Goal: Task Accomplishment & Management: Use online tool/utility

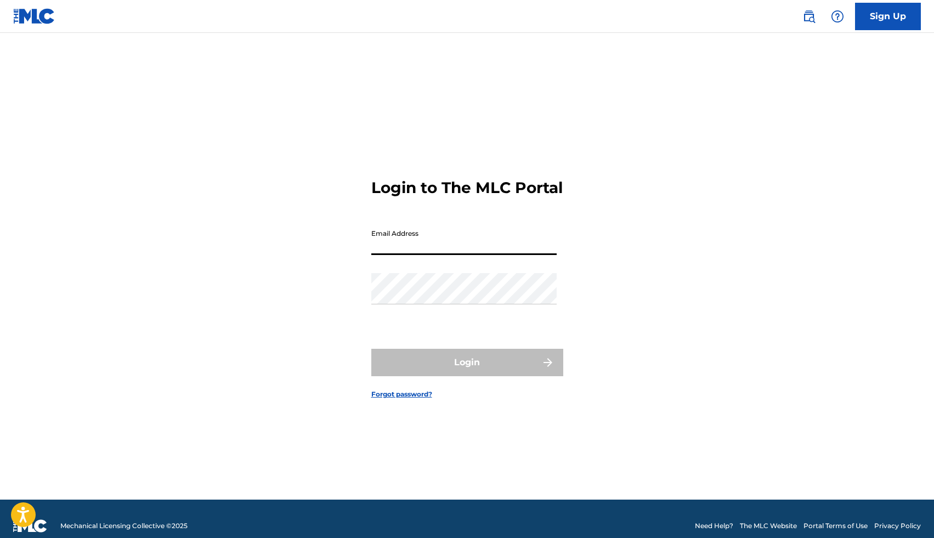
click at [435, 255] on input "Email Address" at bounding box center [463, 239] width 185 height 31
type input "[EMAIL_ADDRESS][DOMAIN_NAME]"
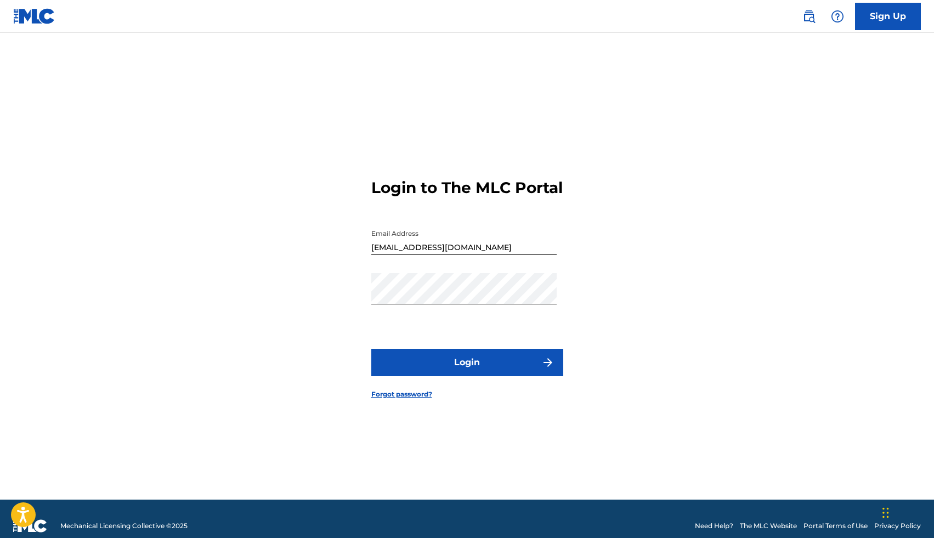
click at [475, 362] on button "Login" at bounding box center [467, 362] width 192 height 27
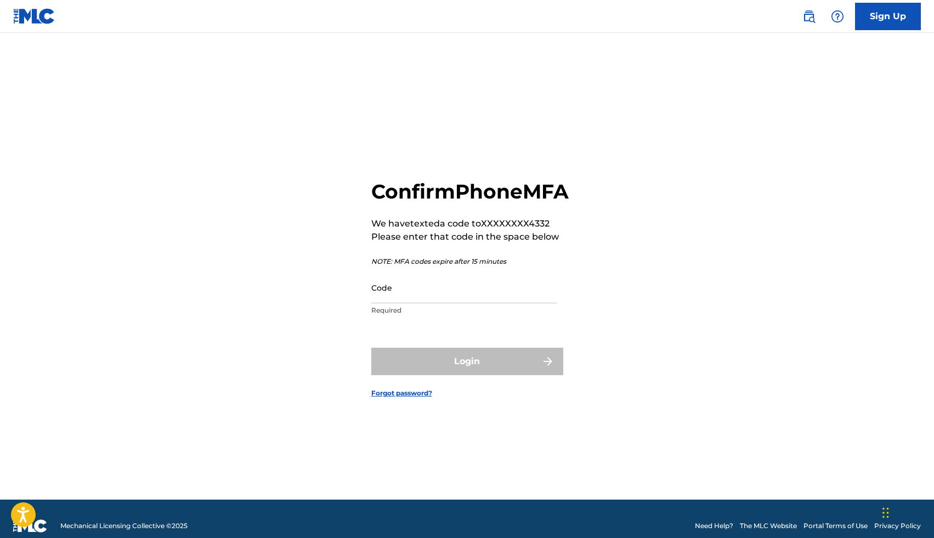
click at [417, 303] on input "Code" at bounding box center [463, 287] width 185 height 31
click at [402, 300] on input "Code" at bounding box center [463, 287] width 185 height 31
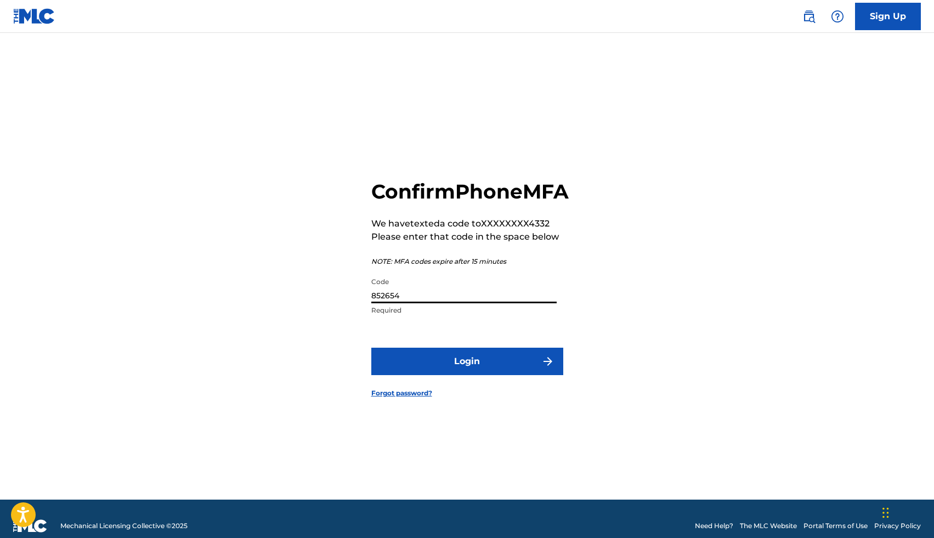
type input "852654"
click at [453, 375] on button "Login" at bounding box center [467, 361] width 192 height 27
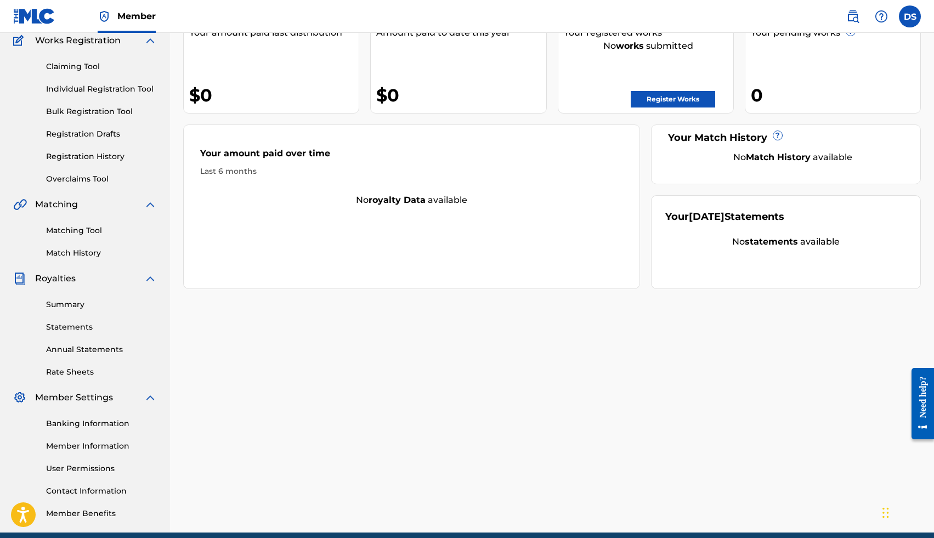
scroll to position [98, 0]
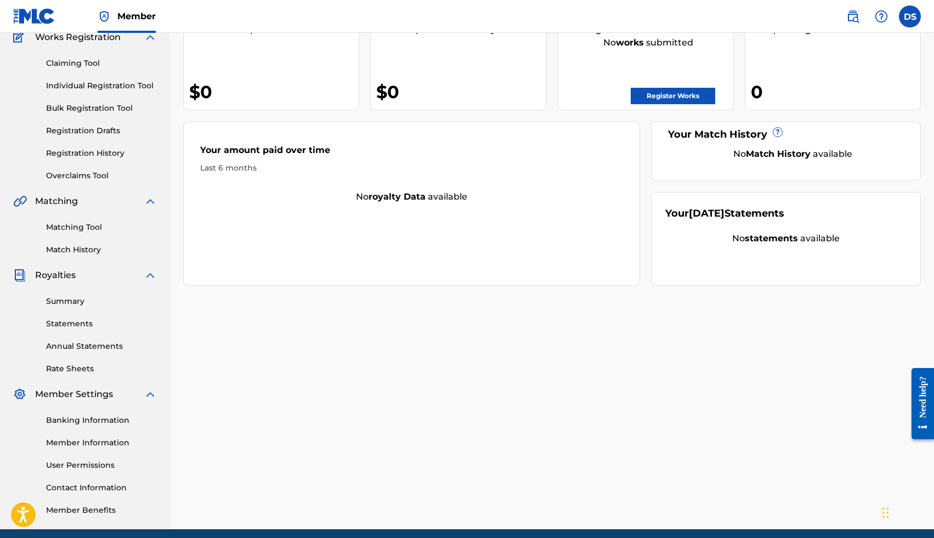
click at [54, 293] on div "Summary Statements Annual Statements Rate Sheets" at bounding box center [85, 328] width 144 height 93
click at [54, 295] on link "Summary" at bounding box center [101, 301] width 111 height 12
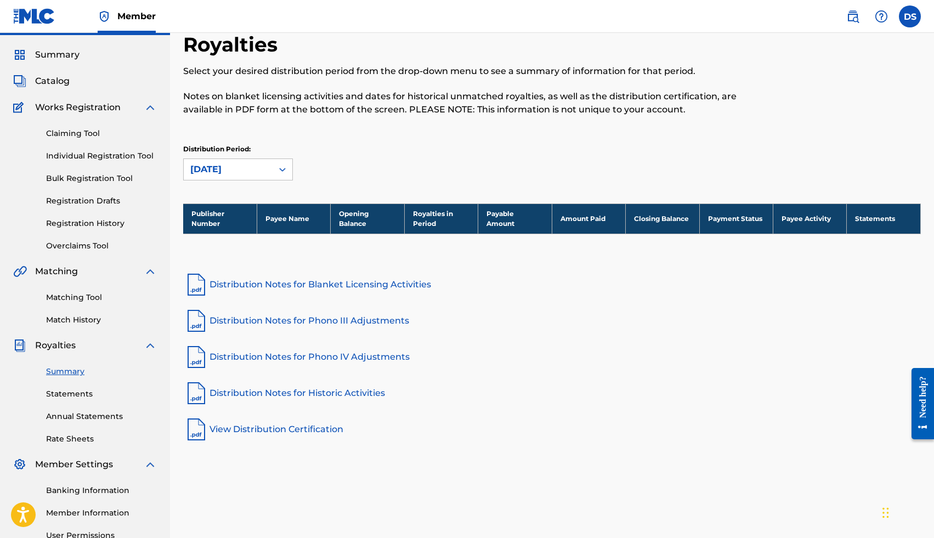
scroll to position [75, 0]
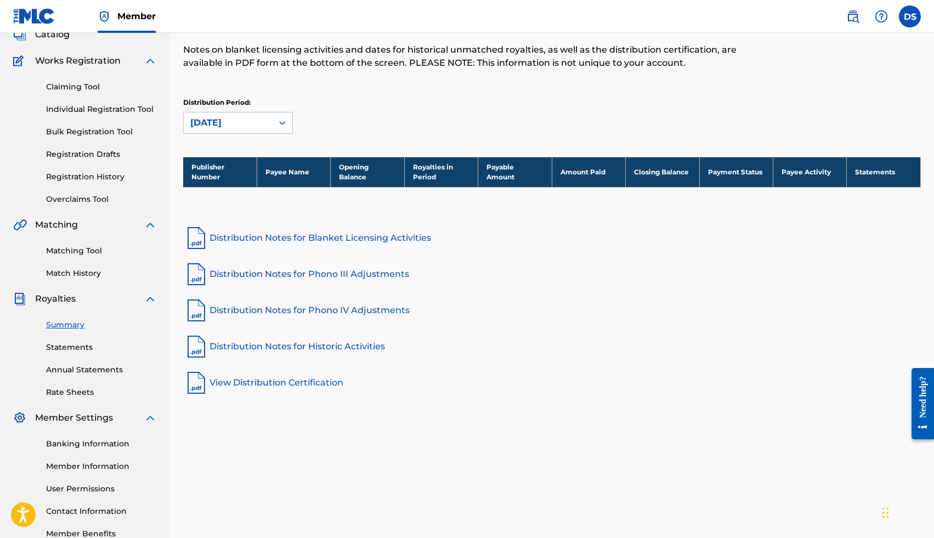
click at [242, 233] on link "Distribution Notes for Blanket Licensing Activities" at bounding box center [551, 238] width 737 height 26
click at [213, 122] on div "[DATE]" at bounding box center [228, 122] width 76 height 13
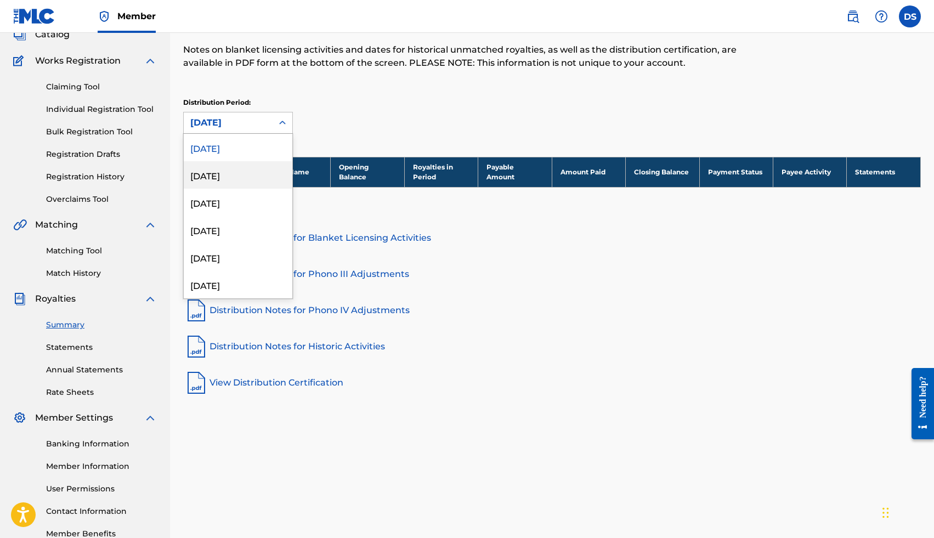
click at [230, 179] on div "[DATE]" at bounding box center [238, 174] width 109 height 27
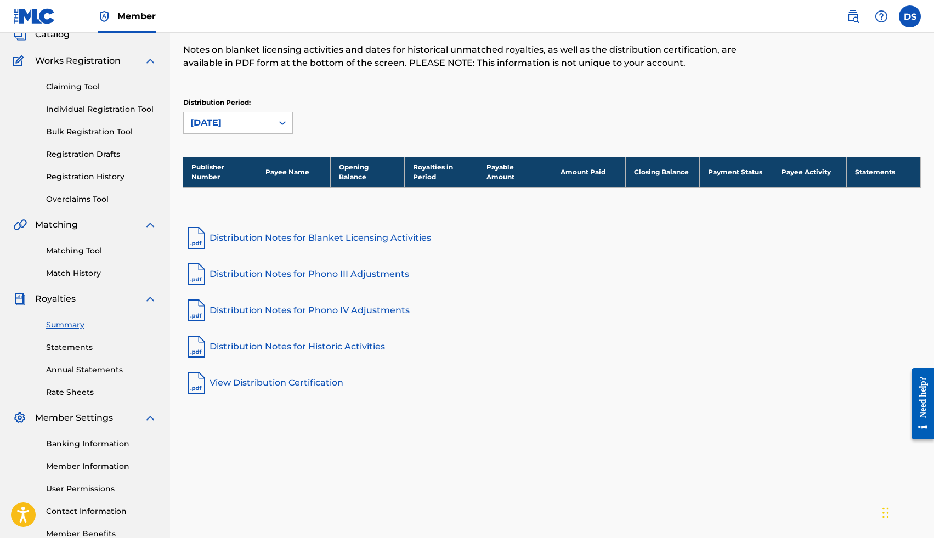
click at [78, 389] on link "Rate Sheets" at bounding box center [101, 392] width 111 height 12
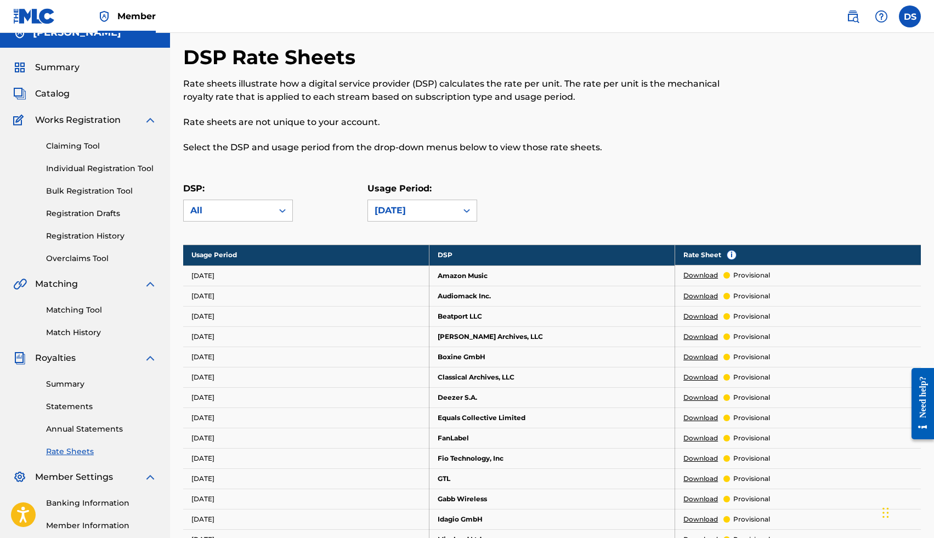
scroll to position [77, 0]
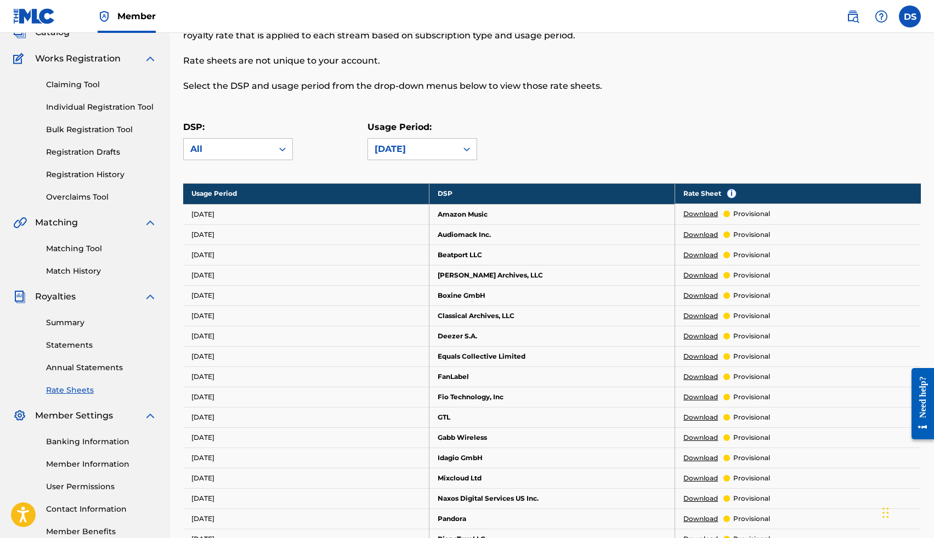
click at [84, 246] on link "Matching Tool" at bounding box center [101, 249] width 111 height 12
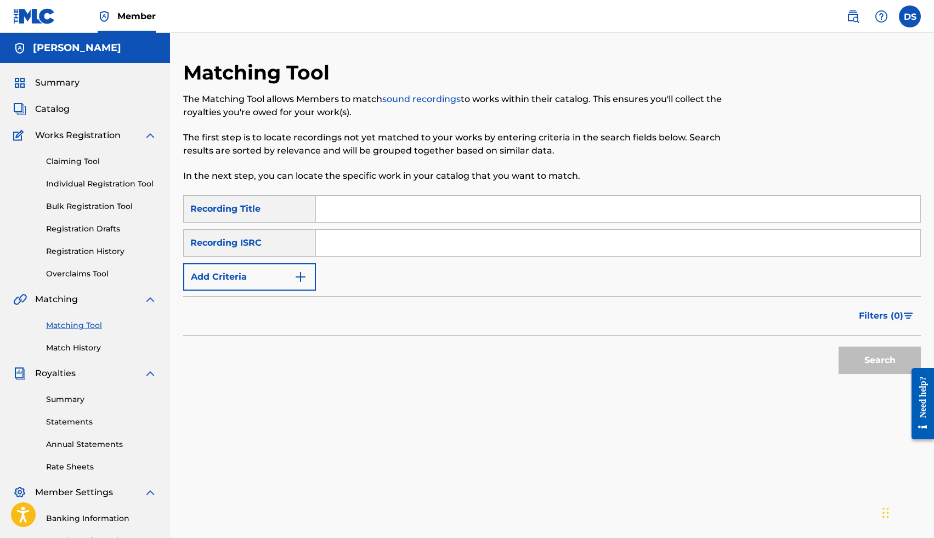
click at [75, 111] on div "Catalog" at bounding box center [85, 109] width 144 height 13
click at [60, 108] on span "Catalog" at bounding box center [52, 109] width 35 height 13
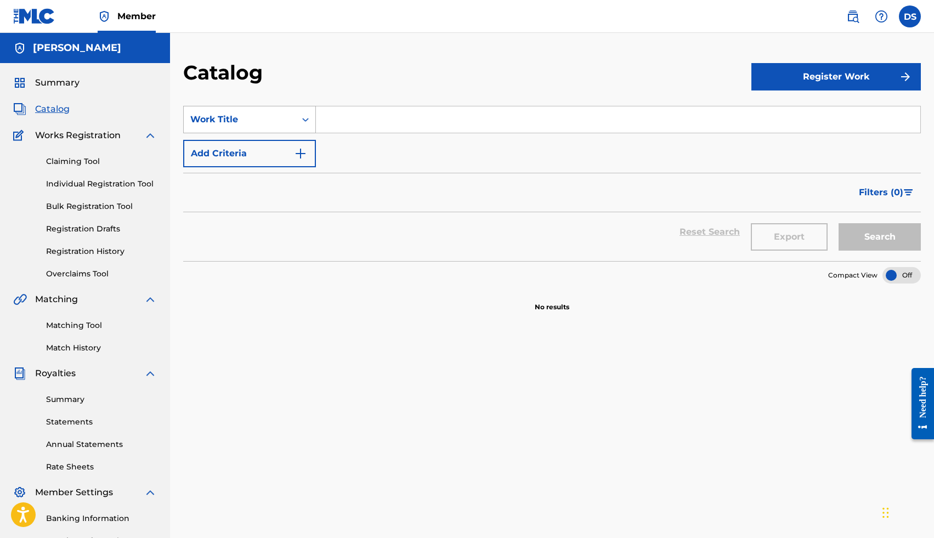
click at [242, 124] on div "Work Title" at bounding box center [239, 119] width 99 height 13
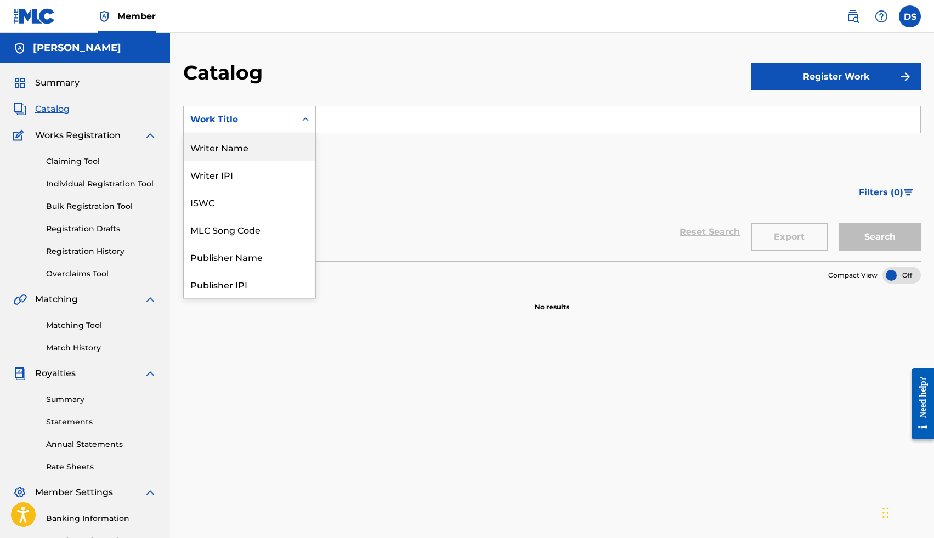
click at [252, 153] on div "Writer Name" at bounding box center [250, 146] width 132 height 27
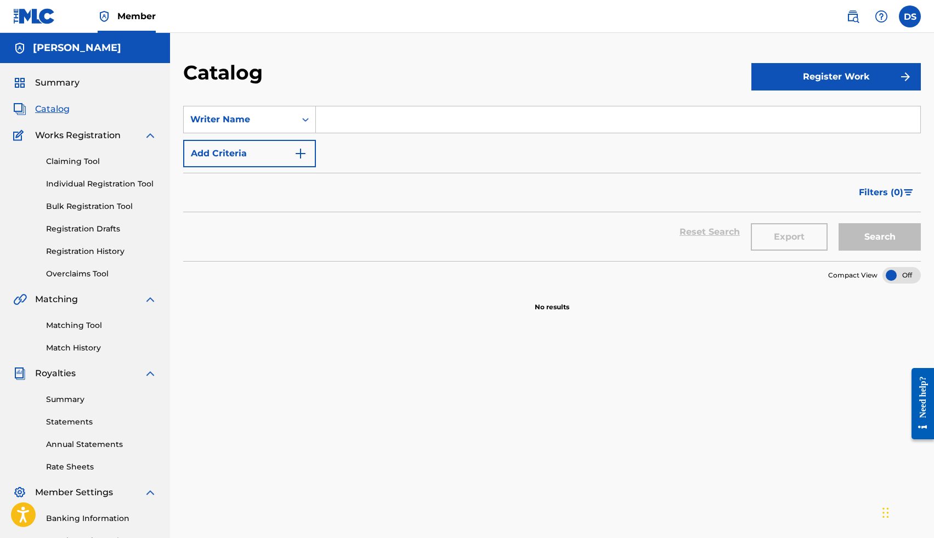
click at [348, 126] on input "Search Form" at bounding box center [618, 119] width 604 height 26
type input "[PERSON_NAME]"
click at [863, 248] on button "Search" at bounding box center [879, 236] width 82 height 27
click at [881, 235] on button "Search" at bounding box center [879, 236] width 82 height 27
click at [243, 161] on button "Add Criteria" at bounding box center [249, 153] width 133 height 27
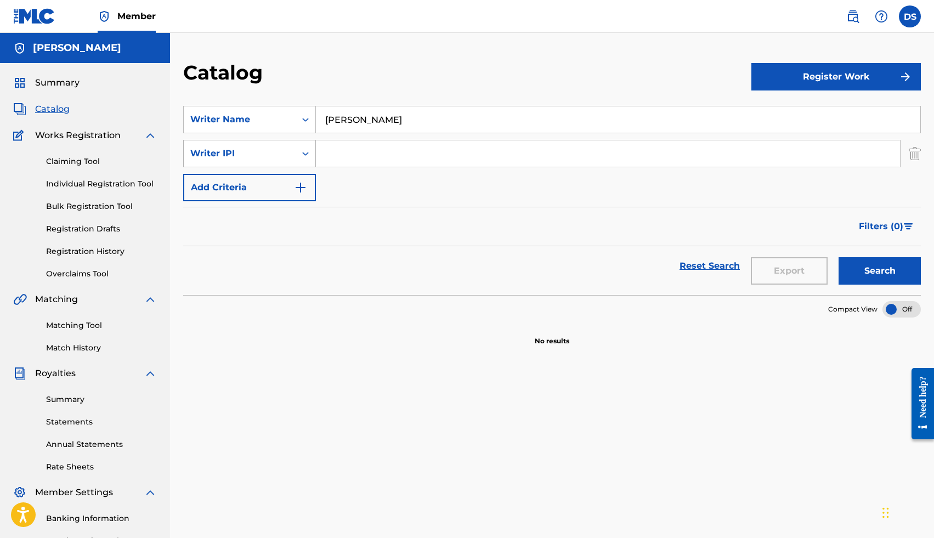
click at [272, 154] on div "Writer IPI" at bounding box center [239, 153] width 99 height 13
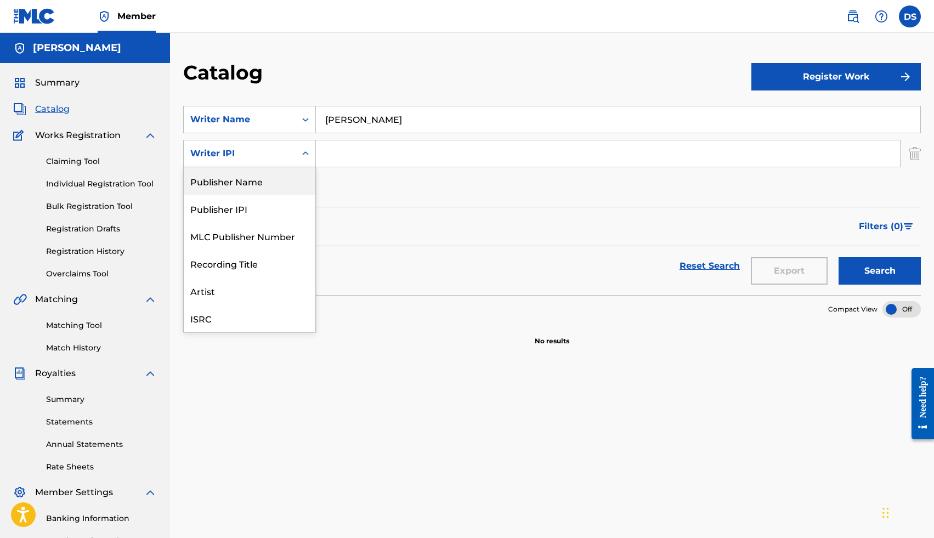
click at [271, 182] on div "Publisher Name" at bounding box center [250, 180] width 132 height 27
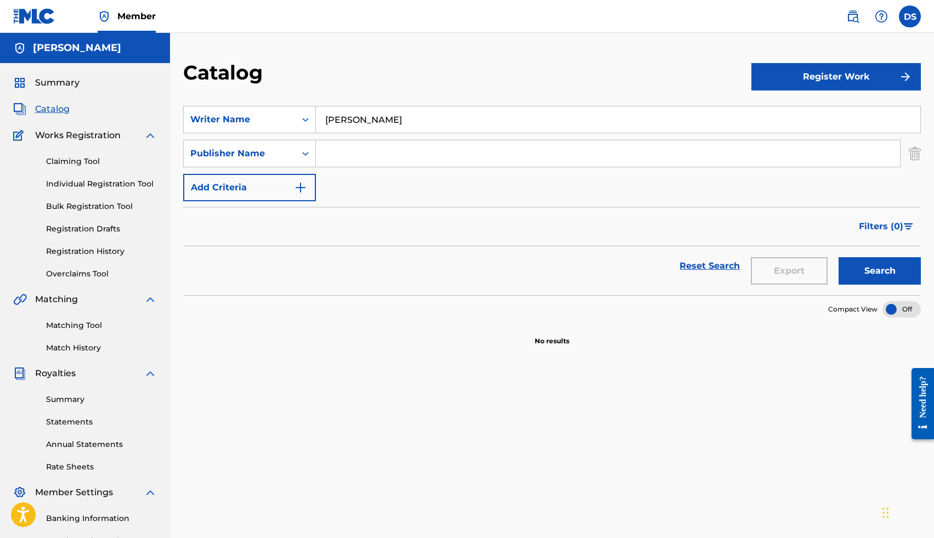
click at [352, 163] on input "Search Form" at bounding box center [608, 153] width 584 height 26
type input "Criminal Waste Records"
click at [838, 257] on button "Search" at bounding box center [879, 270] width 82 height 27
drag, startPoint x: 431, startPoint y: 121, endPoint x: 288, endPoint y: 120, distance: 143.1
click at [288, 120] on div "SearchWithCriteria693eda53-2755-4c39-b007-ac6b3b81b787 Writer Name [PERSON_NAME]" at bounding box center [551, 119] width 737 height 27
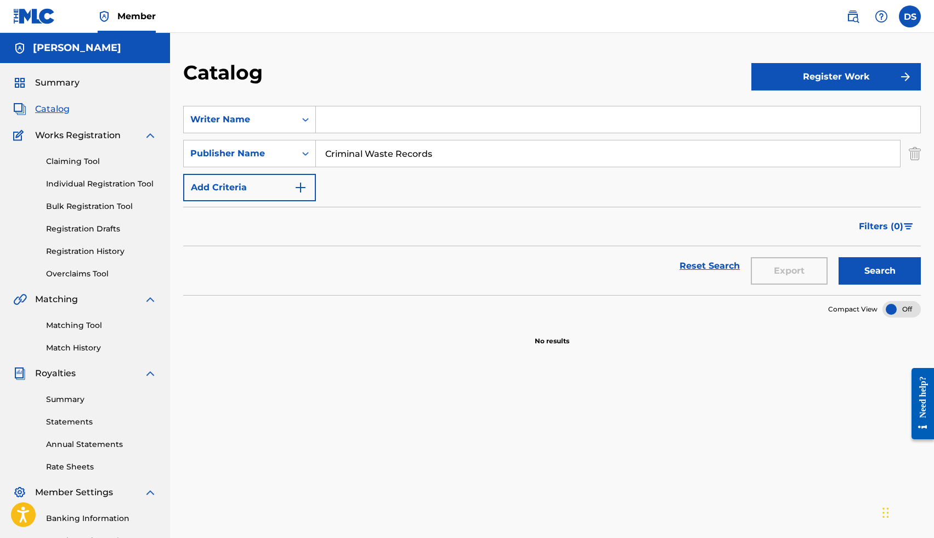
click at [873, 270] on button "Search" at bounding box center [879, 270] width 82 height 27
click at [428, 157] on input "Criminal Waste Records" at bounding box center [608, 153] width 584 height 26
type input "Criminal Waste"
click at [865, 276] on button "Search" at bounding box center [879, 270] width 82 height 27
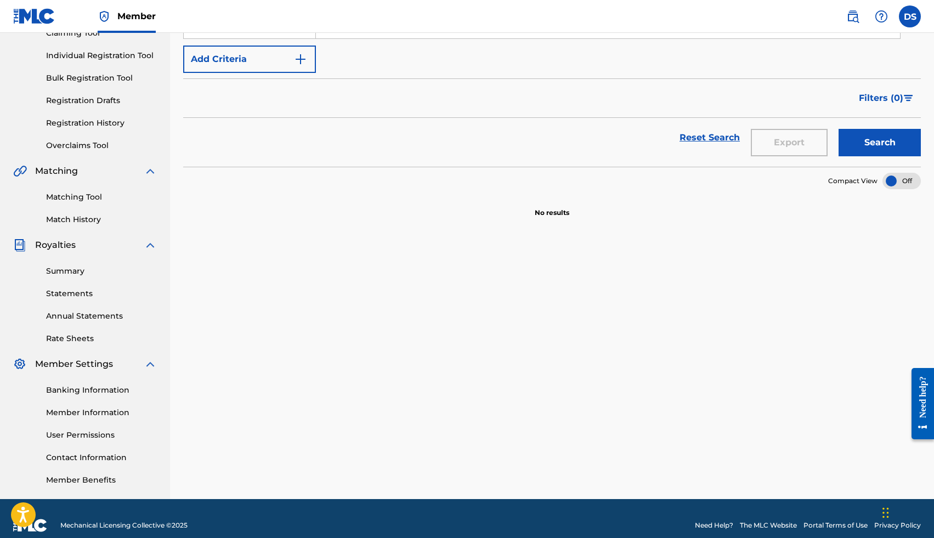
scroll to position [142, 0]
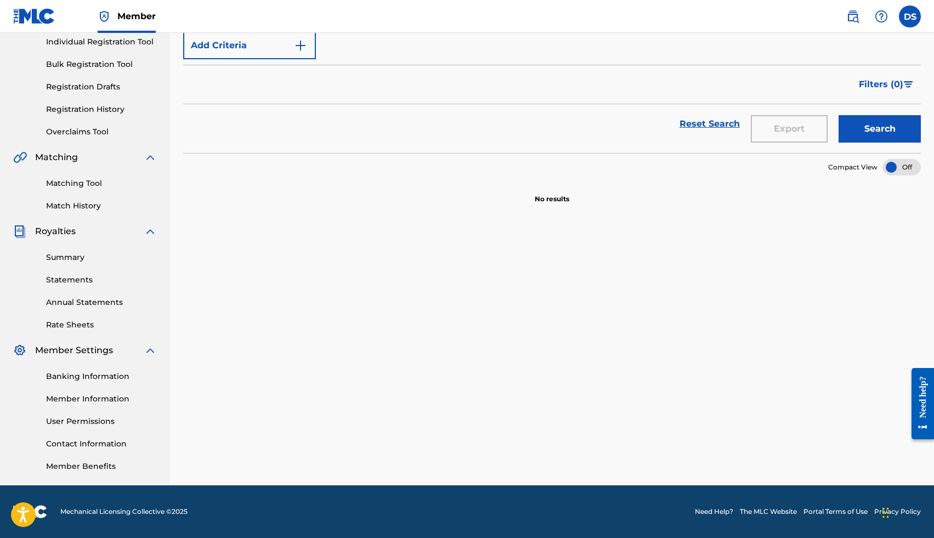
click at [74, 253] on link "Summary" at bounding box center [101, 258] width 111 height 12
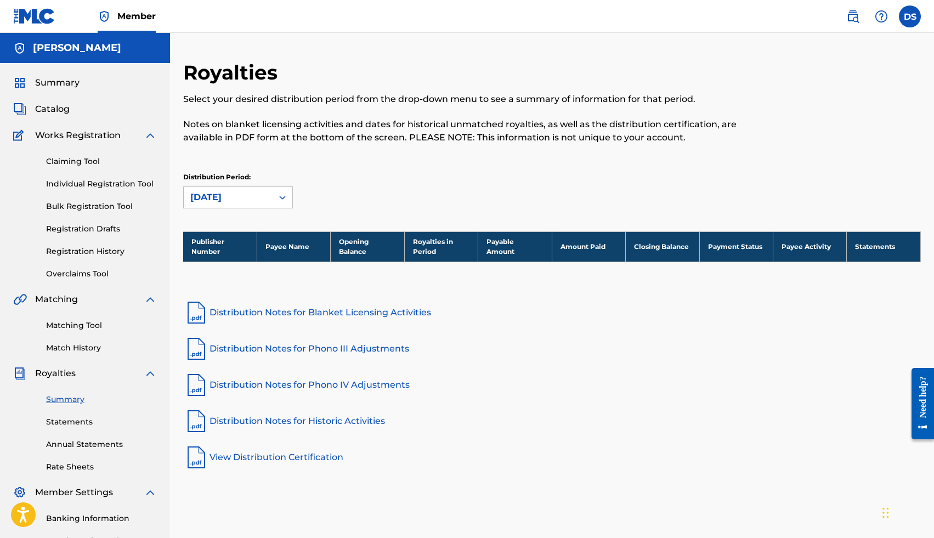
click at [78, 84] on span "Summary" at bounding box center [57, 82] width 44 height 13
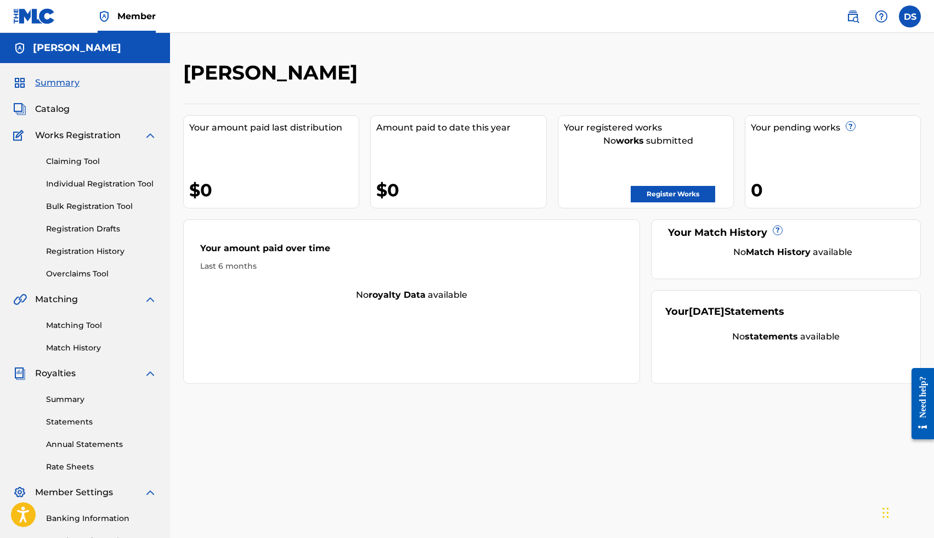
click at [72, 110] on div "Catalog" at bounding box center [85, 109] width 144 height 13
click at [54, 107] on span "Catalog" at bounding box center [52, 109] width 35 height 13
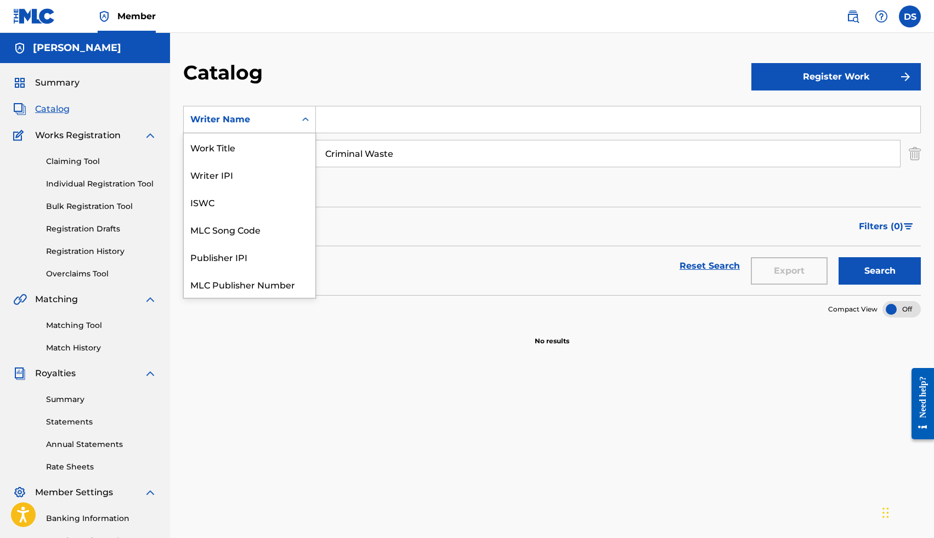
click at [260, 125] on div "Writer Name" at bounding box center [239, 119] width 99 height 13
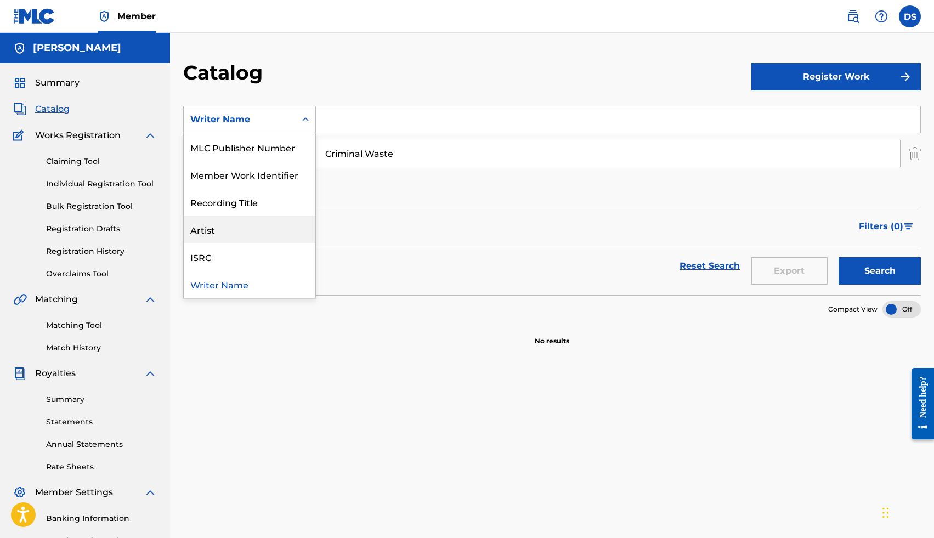
click at [273, 221] on div "Artist" at bounding box center [250, 228] width 132 height 27
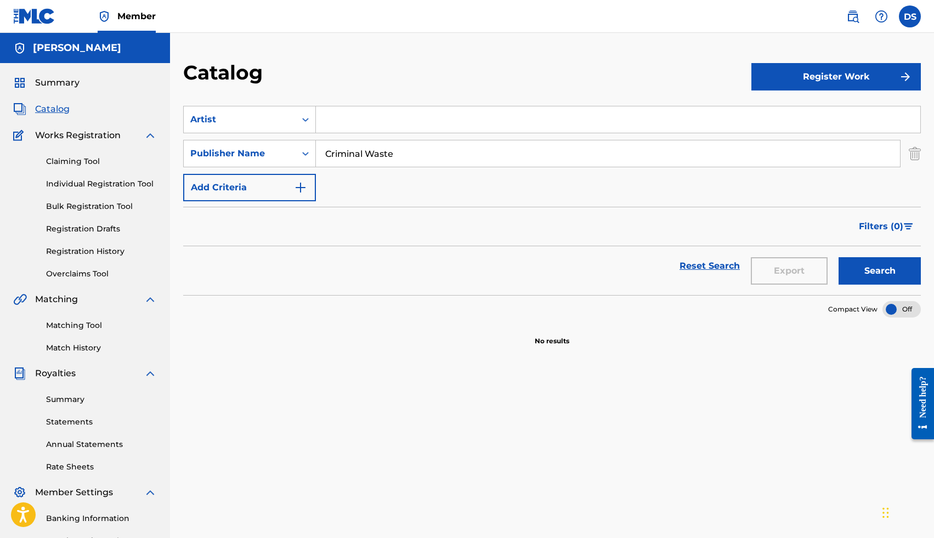
click at [370, 128] on input "Search Form" at bounding box center [618, 119] width 604 height 26
type input "Coal Canary"
click at [838, 257] on button "Search" at bounding box center [879, 270] width 82 height 27
click at [342, 150] on input "Criminal Waste" at bounding box center [608, 153] width 584 height 26
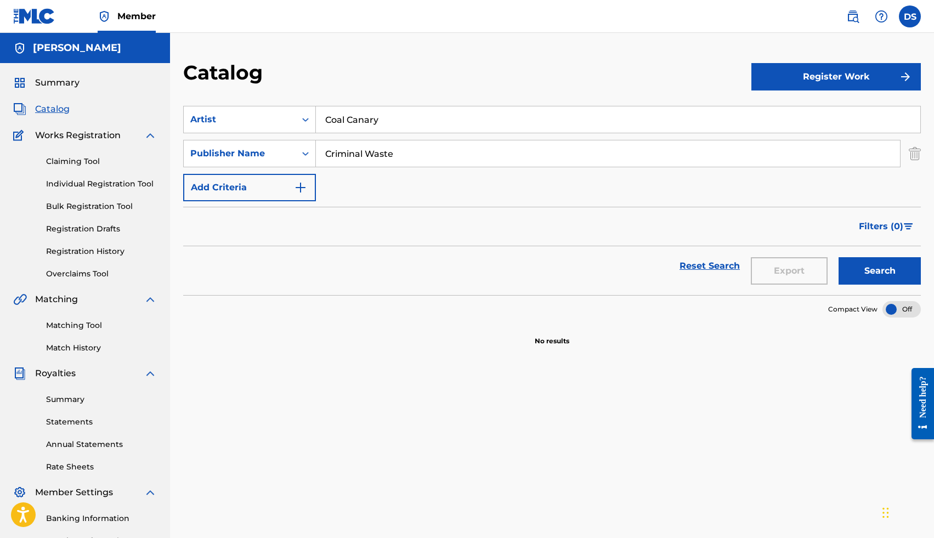
click at [342, 150] on input "Criminal Waste" at bounding box center [608, 153] width 584 height 26
click at [838, 257] on button "Search" at bounding box center [879, 270] width 82 height 27
